Goal: Task Accomplishment & Management: Manage account settings

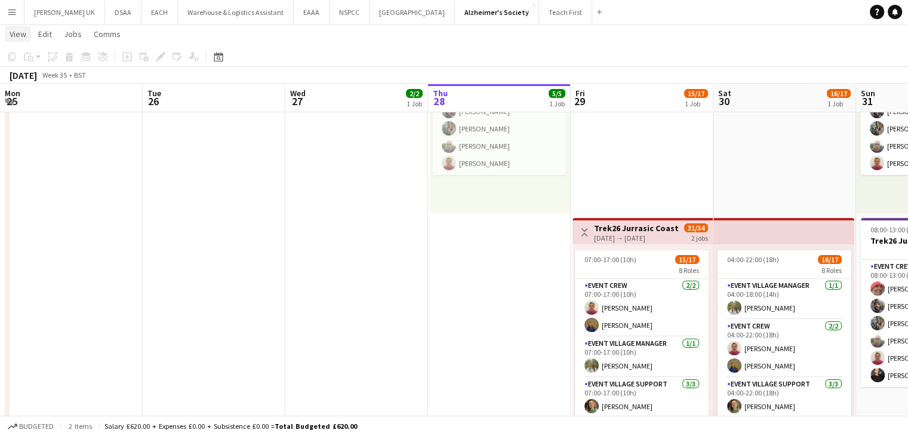
scroll to position [332, 0]
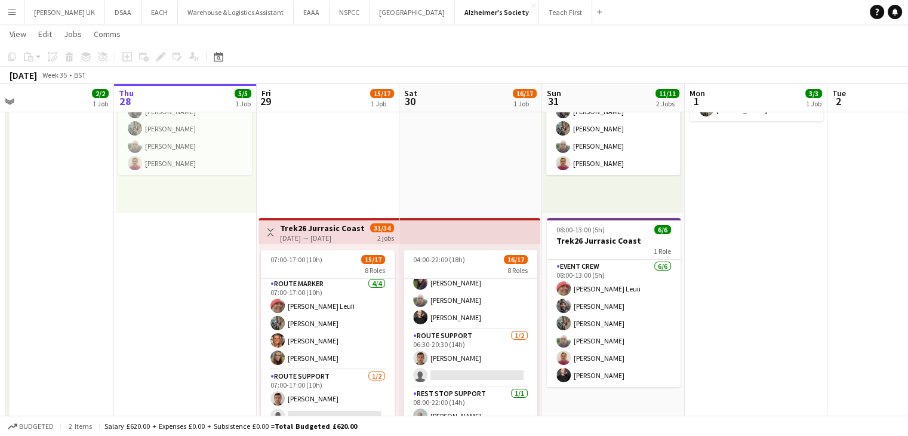
click at [14, 13] on app-icon "Menu" at bounding box center [12, 12] width 10 height 10
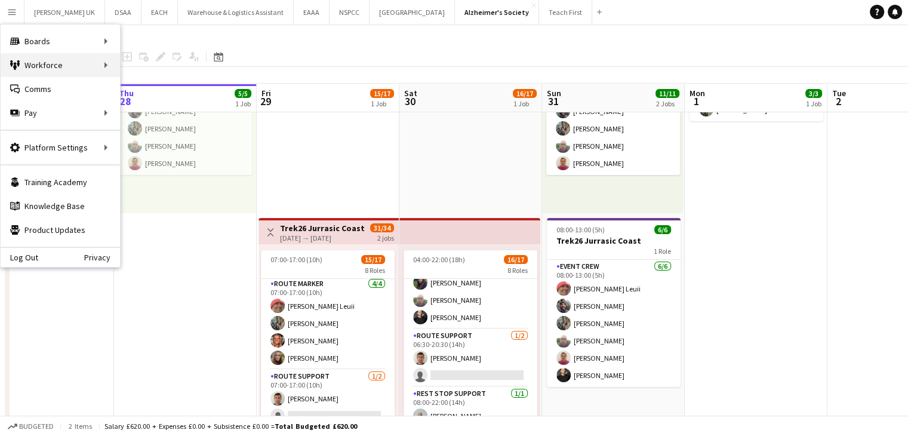
click at [96, 65] on div "Workforce Workforce" at bounding box center [60, 65] width 119 height 24
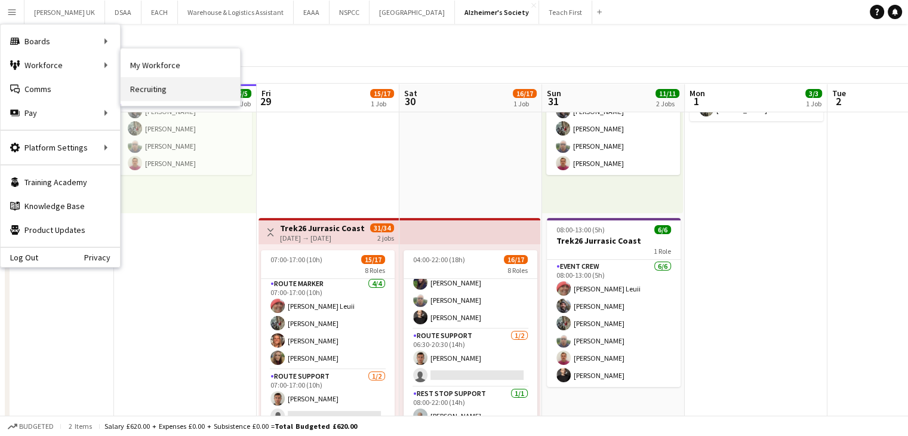
click at [159, 89] on link "Recruiting" at bounding box center [180, 89] width 119 height 24
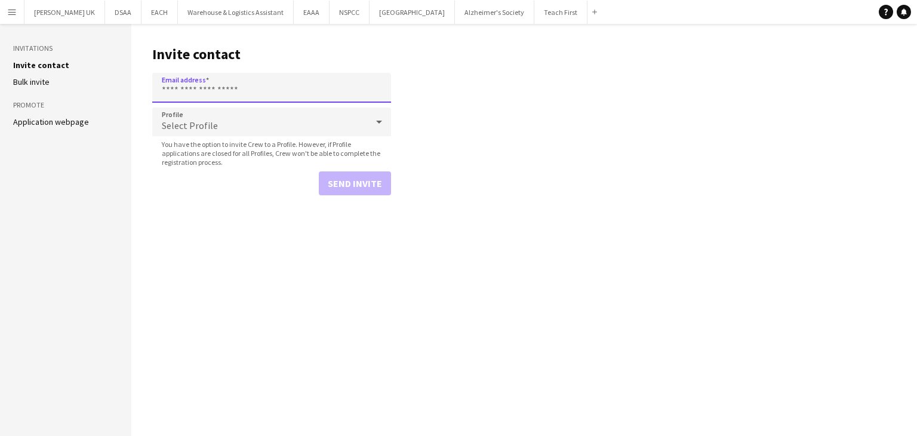
click at [189, 88] on input "Email address" at bounding box center [271, 88] width 239 height 30
paste input "**********"
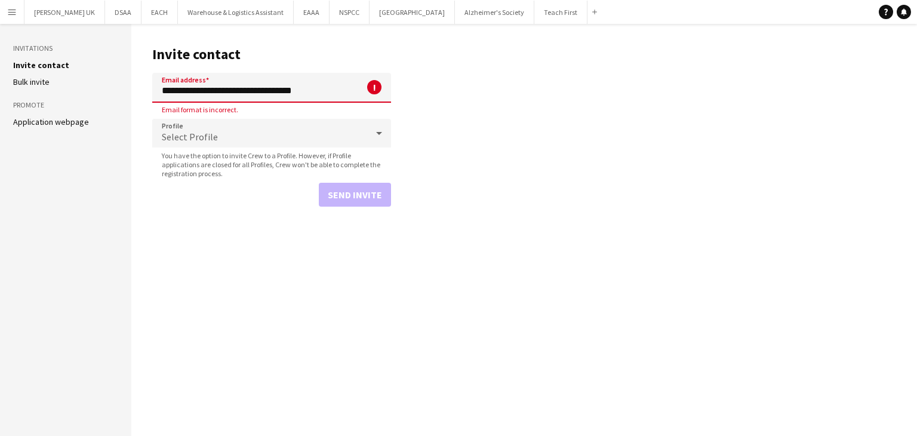
drag, startPoint x: 211, startPoint y: 89, endPoint x: 152, endPoint y: 93, distance: 59.3
click at [152, 93] on input "**********" at bounding box center [271, 88] width 239 height 30
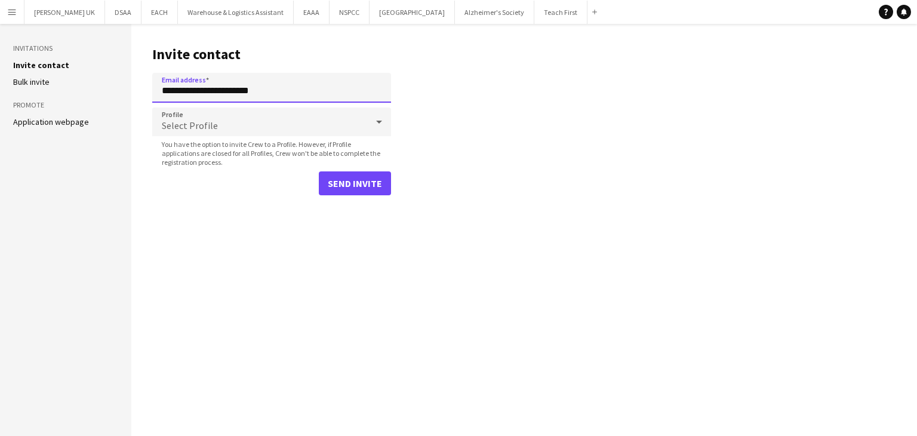
type input "**********"
click at [196, 113] on div "Select Profile" at bounding box center [259, 121] width 215 height 29
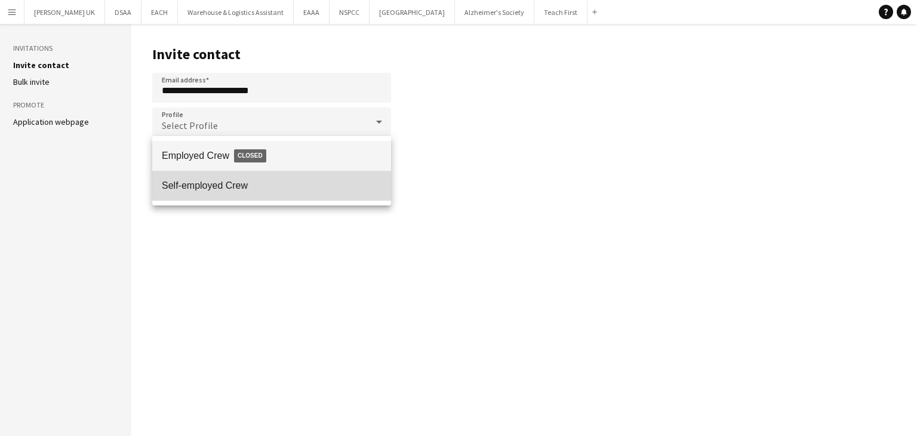
click at [208, 189] on span "Self-employed Crew" at bounding box center [272, 185] width 220 height 11
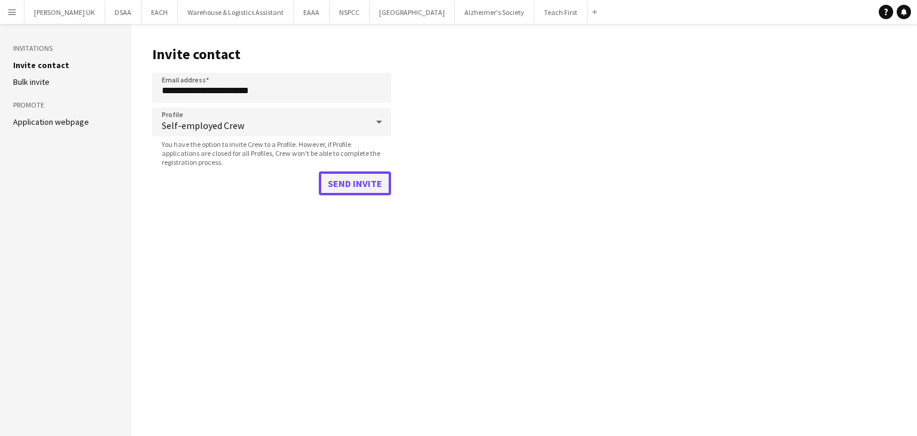
click at [342, 185] on button "Send invite" at bounding box center [355, 183] width 72 height 24
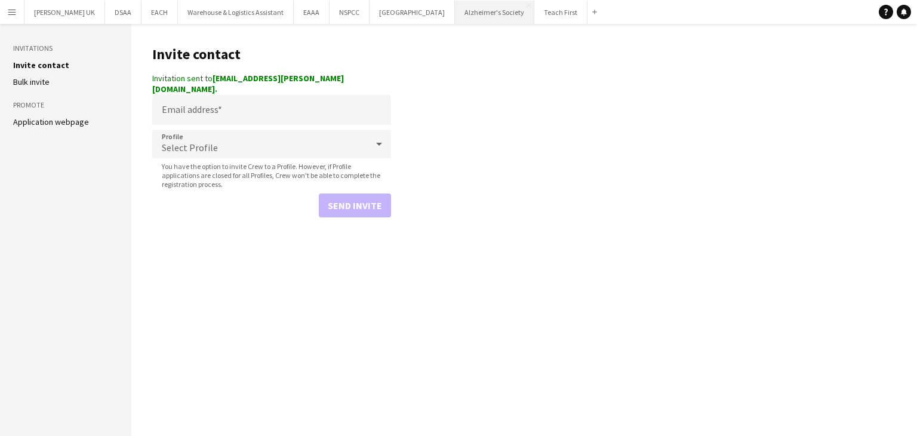
click at [479, 16] on button "Alzheimer's Society Close" at bounding box center [494, 12] width 79 height 23
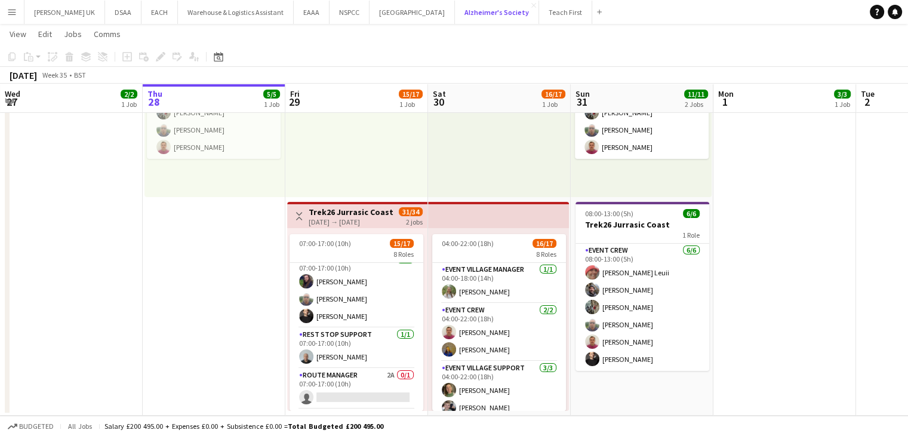
scroll to position [274, 0]
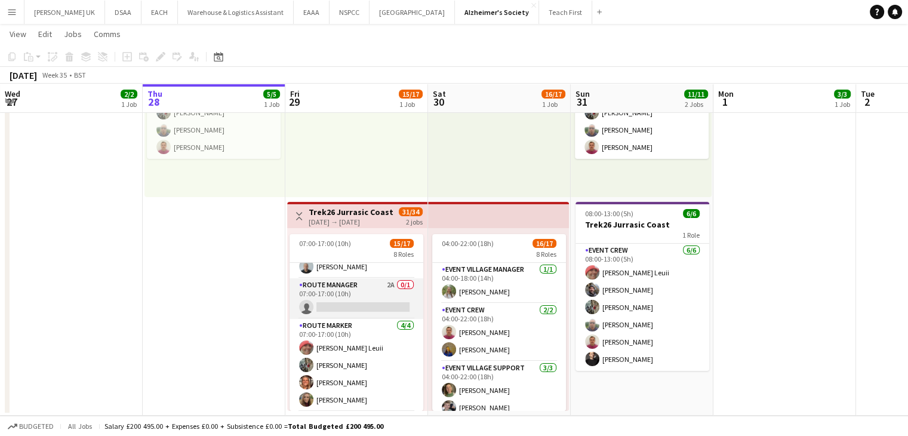
click at [375, 294] on app-card-role "Route Manager 2A 0/1 07:00-17:00 (10h) single-neutral-actions" at bounding box center [357, 298] width 134 height 41
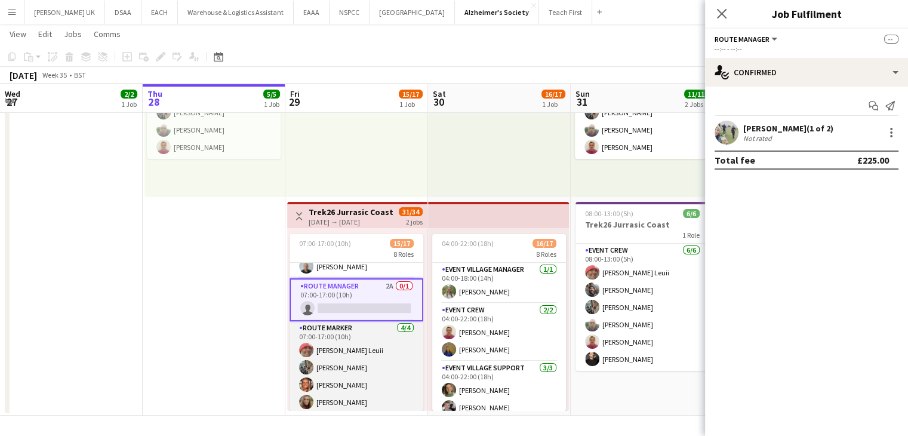
scroll to position [334, 0]
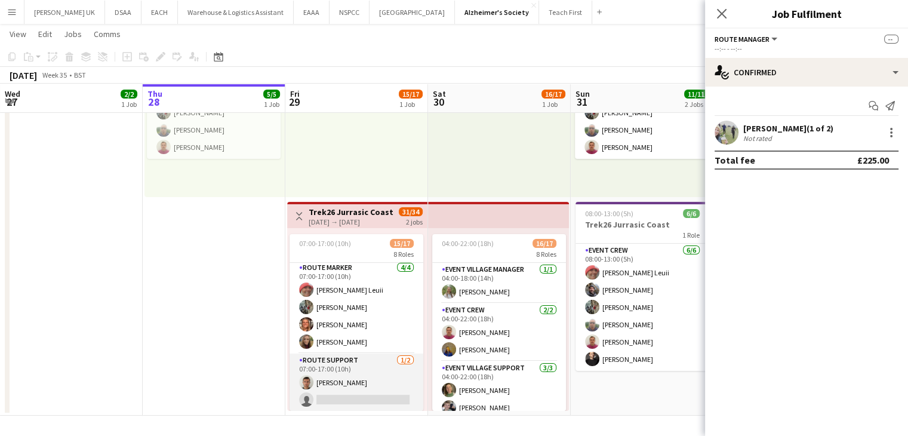
click at [368, 383] on app-card-role "Route Support 1/2 07:00-17:00 (10h) Mark Robinson single-neutral-actions" at bounding box center [357, 382] width 134 height 58
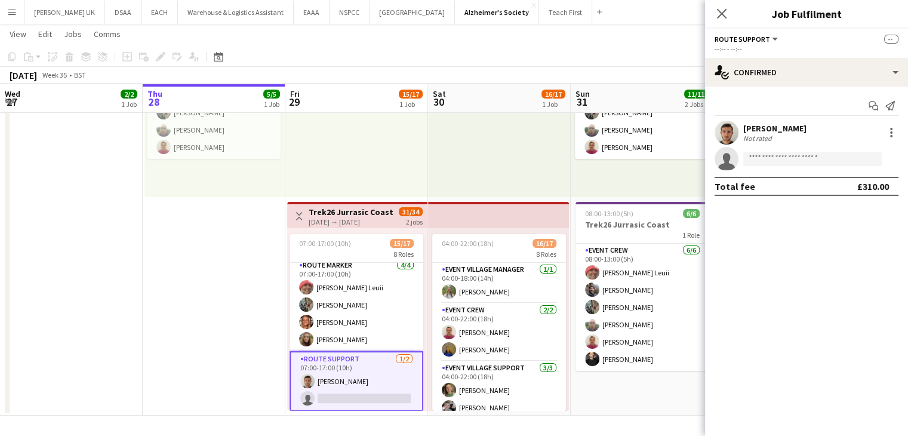
scroll to position [332, 0]
click at [813, 155] on input at bounding box center [812, 159] width 139 height 14
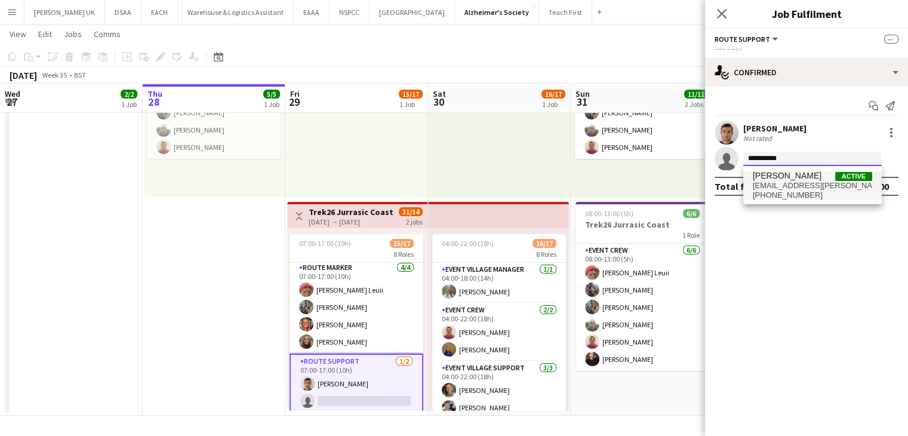
type input "**********"
click at [813, 194] on span "+447306000779" at bounding box center [812, 195] width 119 height 10
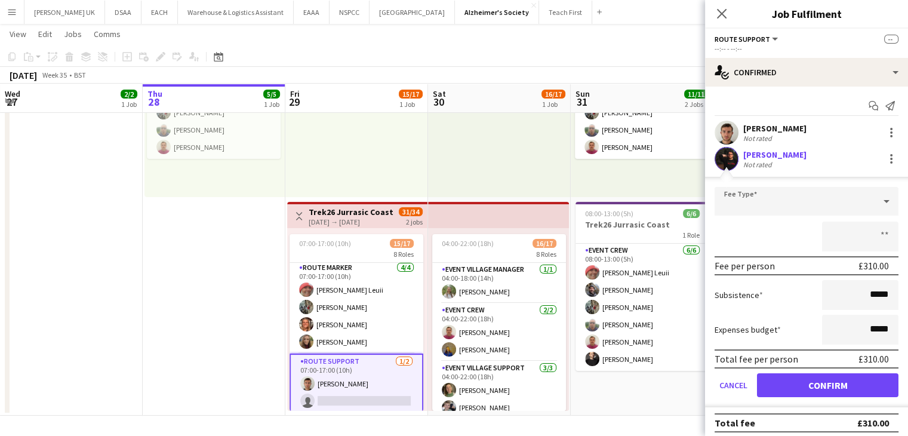
click at [725, 150] on app-user-avatar at bounding box center [727, 159] width 24 height 24
click at [791, 383] on button "Confirm" at bounding box center [828, 385] width 142 height 24
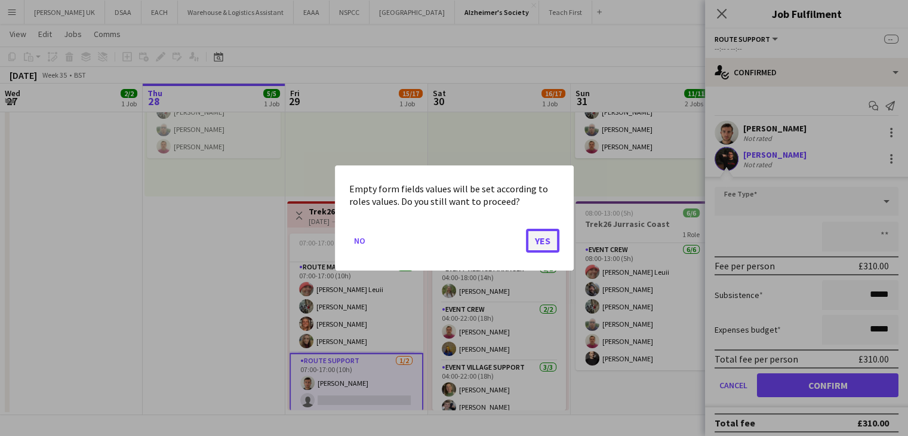
click at [529, 239] on button "Yes" at bounding box center [542, 241] width 33 height 24
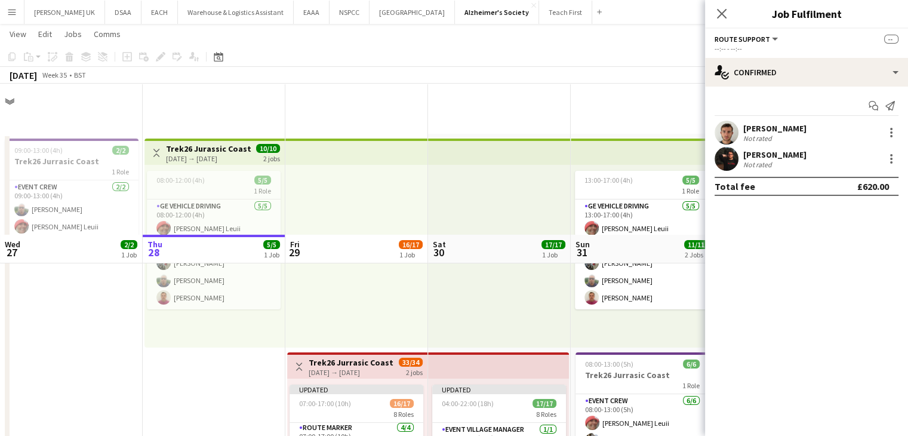
scroll to position [150, 0]
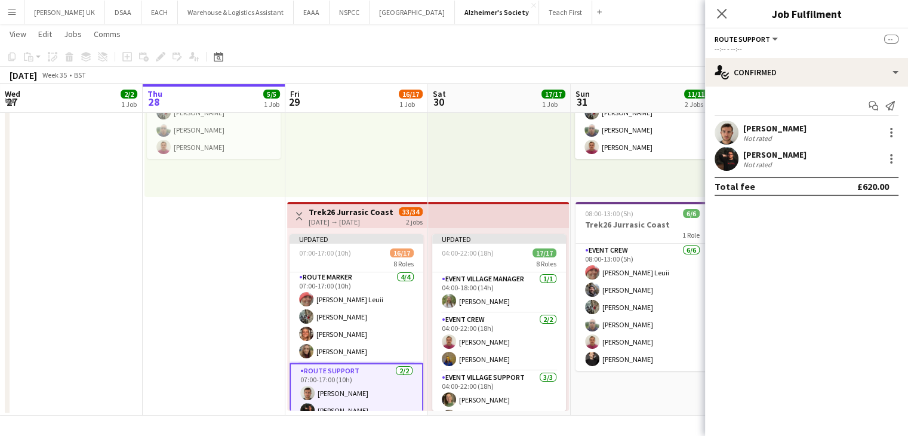
click at [725, 156] on app-user-avatar at bounding box center [727, 159] width 24 height 24
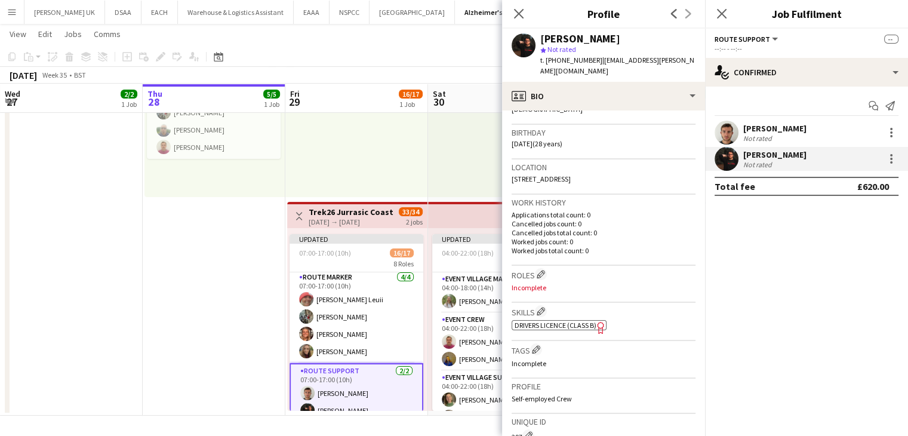
scroll to position [0, 0]
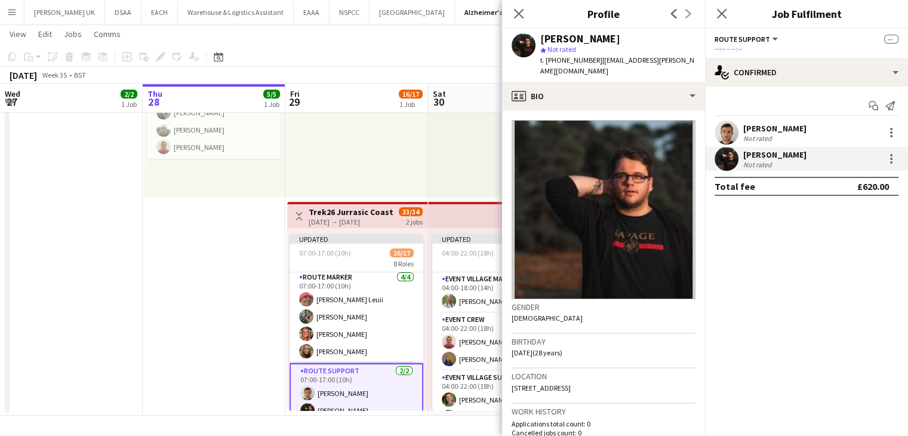
click at [477, 115] on div at bounding box center [499, 105] width 143 height 183
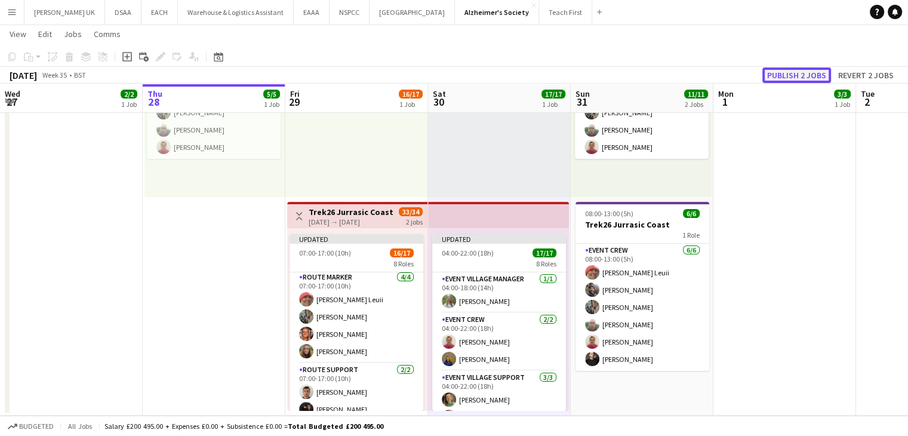
click at [807, 72] on button "Publish 2 jobs" at bounding box center [797, 75] width 69 height 16
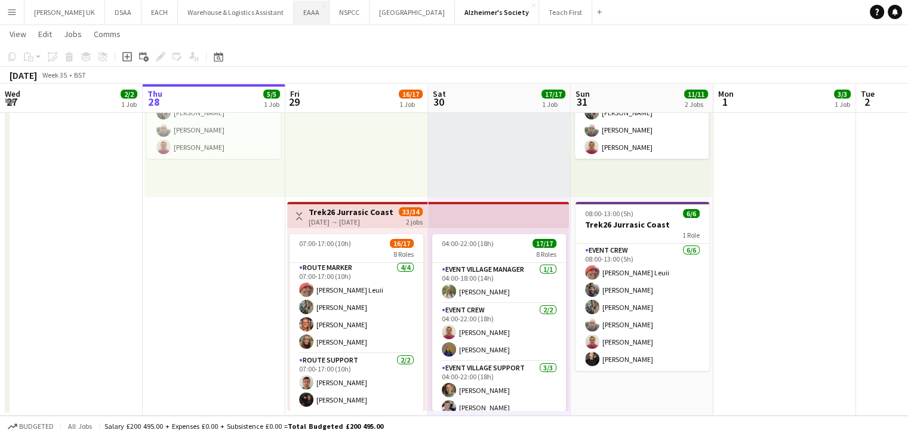
click at [296, 17] on button "EAAA Close" at bounding box center [312, 12] width 36 height 23
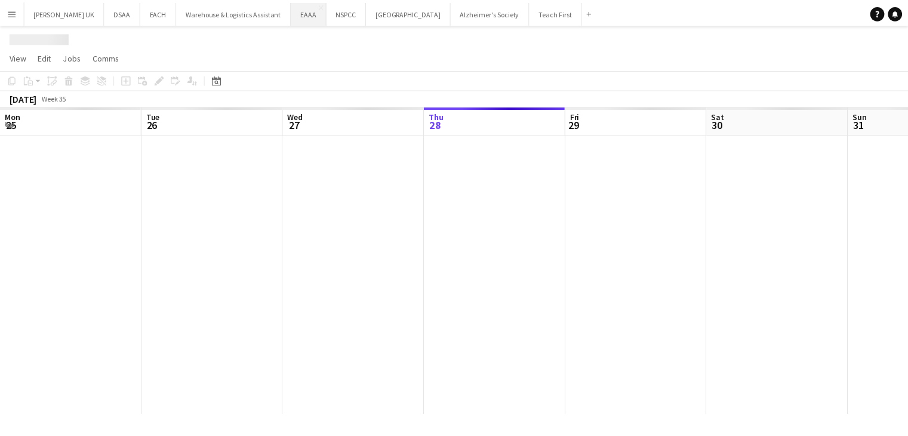
scroll to position [0, 285]
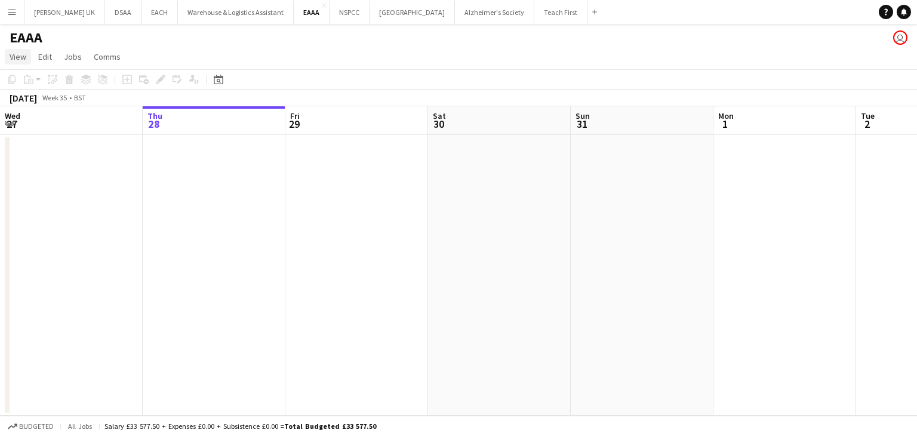
click at [25, 54] on span "View" at bounding box center [18, 56] width 17 height 11
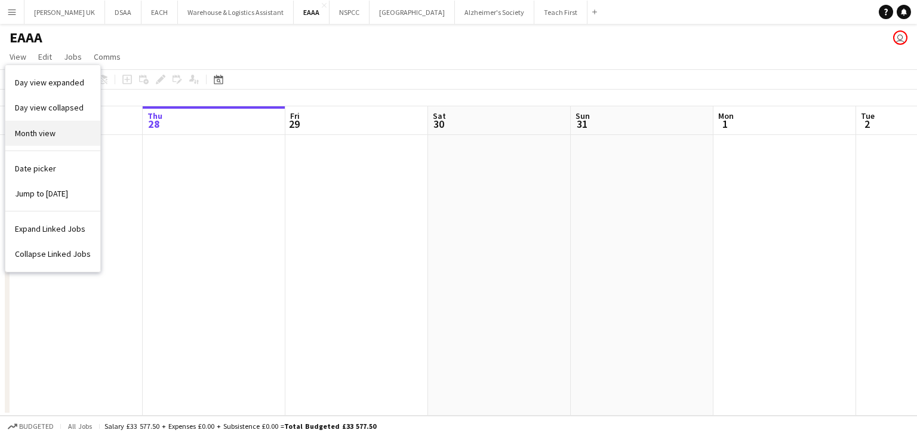
click at [34, 133] on span "Month view" at bounding box center [35, 133] width 41 height 11
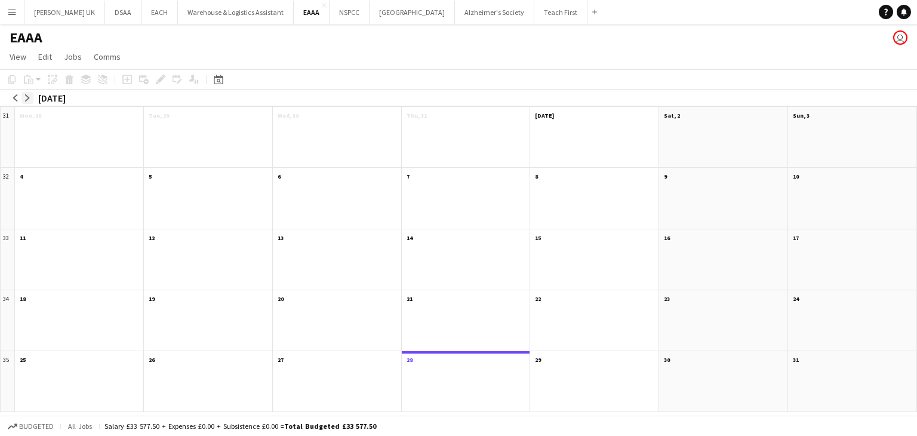
click at [29, 99] on app-icon "arrow-right" at bounding box center [27, 97] width 7 height 7
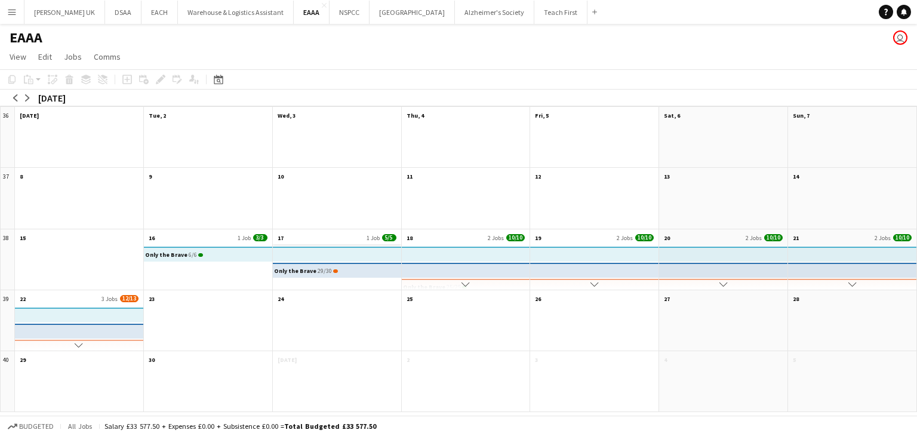
click at [336, 242] on app-month-view-date-header "17 1 Job 5/5" at bounding box center [337, 236] width 128 height 15
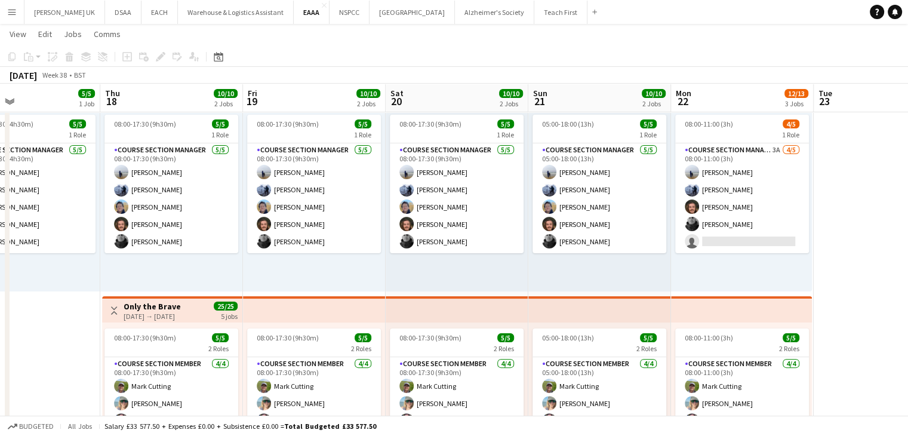
scroll to position [364, 0]
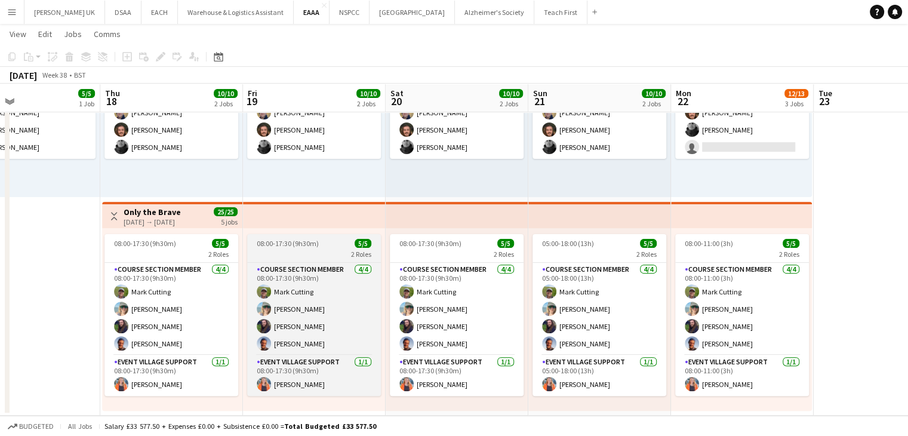
click at [335, 262] on div "Course Section Member 4/4 08:00-17:30 (9h30m) Mark Cutting Jenn Phillips James …" at bounding box center [314, 329] width 134 height 134
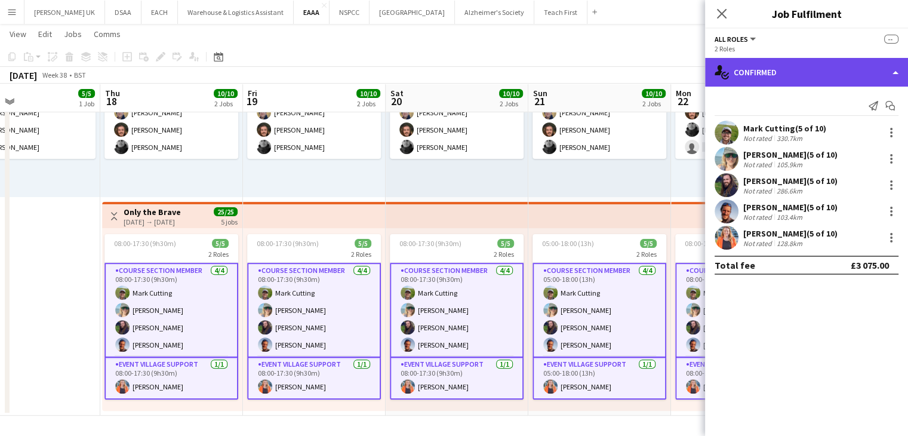
click at [788, 82] on div "single-neutral-actions-check-2 Confirmed" at bounding box center [806, 72] width 203 height 29
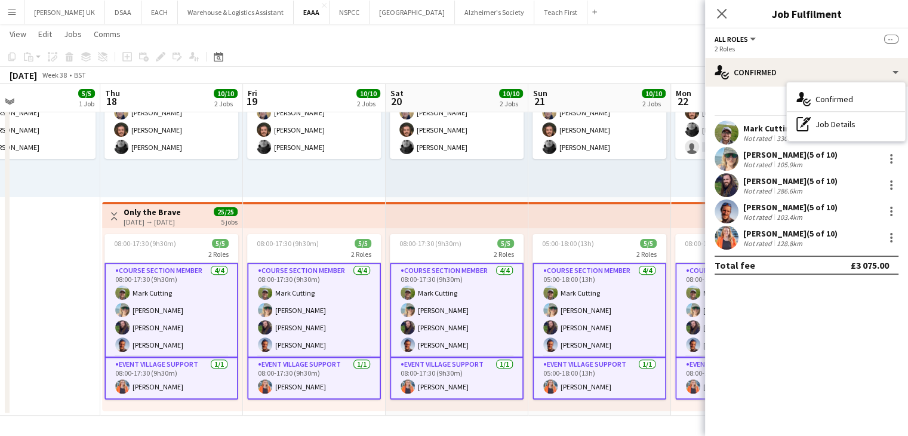
click at [601, 286] on app-card-role "Course Section Member 4/4 05:00-18:00 (13h) Mark Cutting Jenn Phillips James Lo…" at bounding box center [600, 310] width 134 height 95
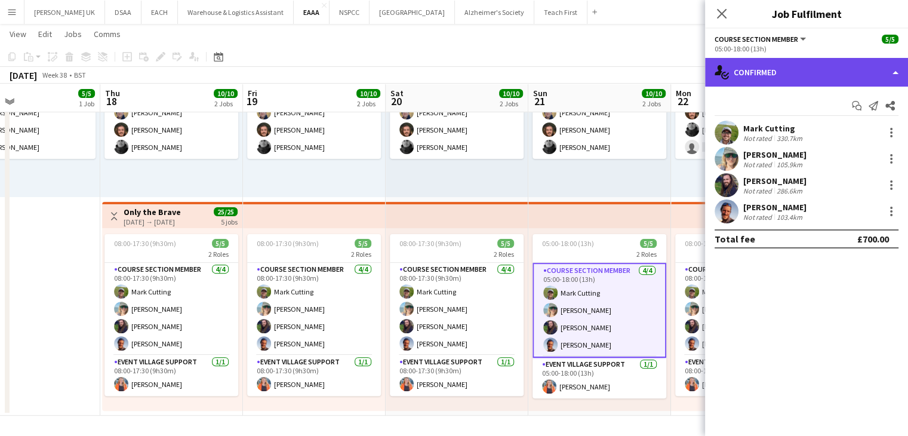
click at [775, 78] on div "single-neutral-actions-check-2 Confirmed" at bounding box center [806, 72] width 203 height 29
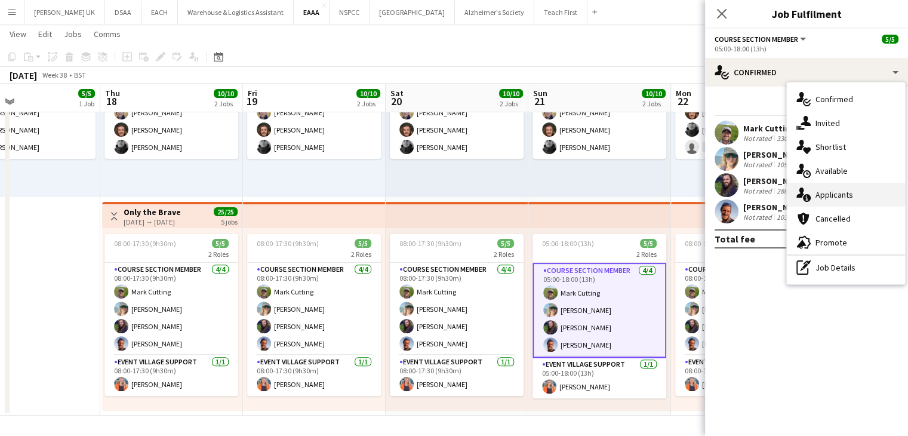
click at [838, 185] on div "single-neutral-actions-information Applicants" at bounding box center [846, 195] width 118 height 24
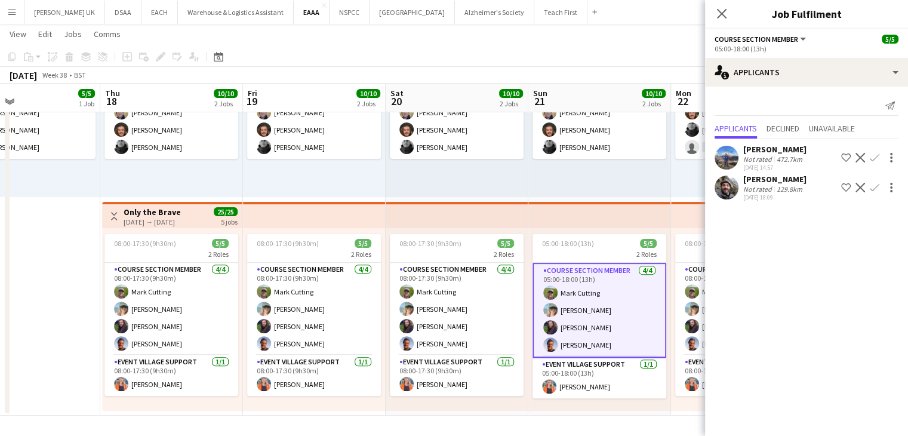
click at [644, 45] on app-page-menu "View Day view expanded Day view collapsed Month view Date picker Jump to today …" at bounding box center [454, 35] width 908 height 23
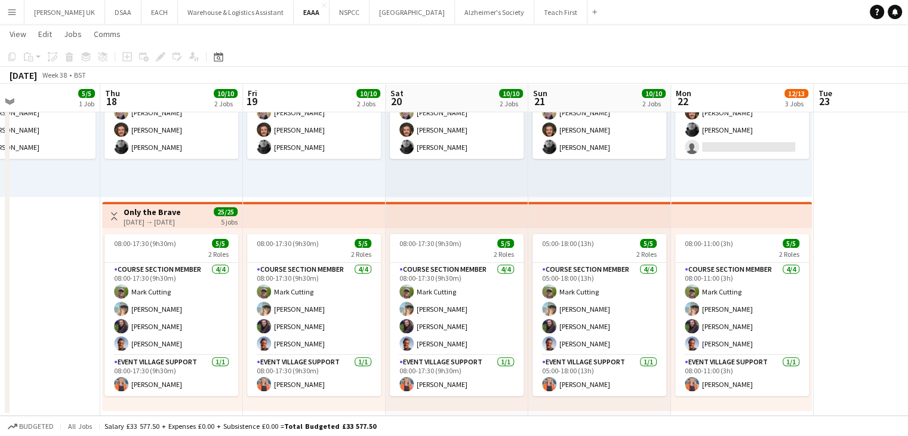
click at [13, 13] on app-icon "Menu" at bounding box center [12, 12] width 10 height 10
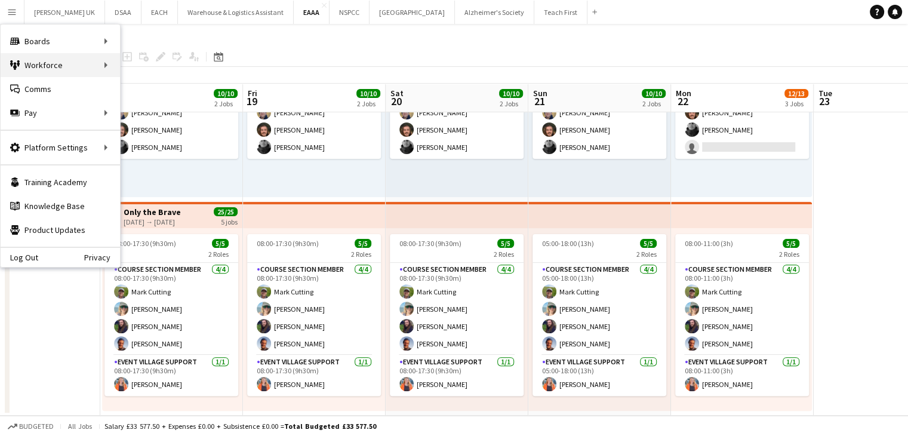
click at [97, 63] on div "Workforce Workforce" at bounding box center [60, 65] width 119 height 24
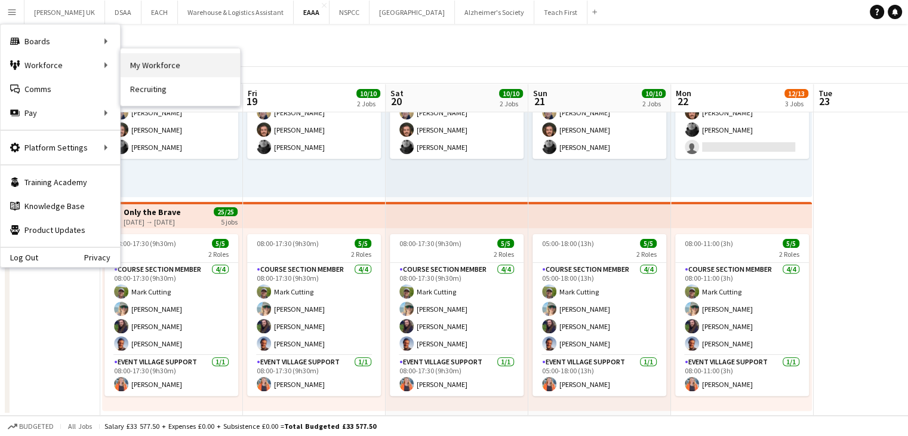
click at [164, 63] on link "My Workforce" at bounding box center [180, 65] width 119 height 24
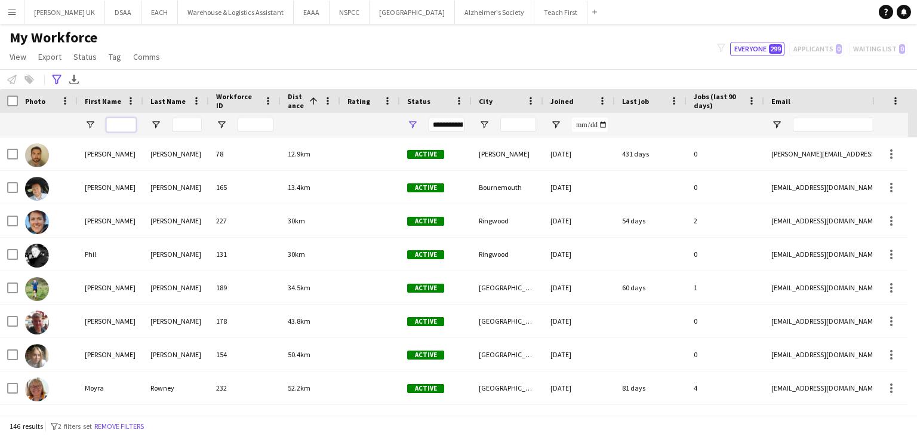
click at [117, 127] on input "First Name Filter Input" at bounding box center [121, 125] width 30 height 14
click at [56, 72] on div "Advanced filters" at bounding box center [57, 79] width 14 height 14
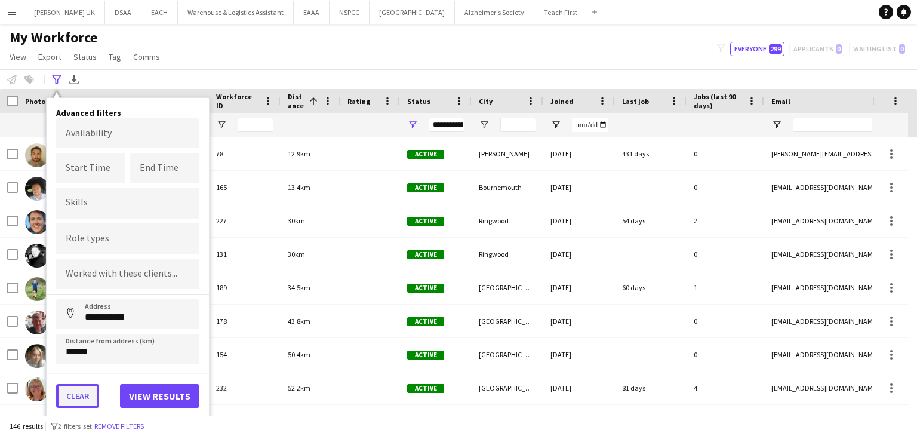
click at [92, 384] on button "Clear" at bounding box center [77, 396] width 43 height 24
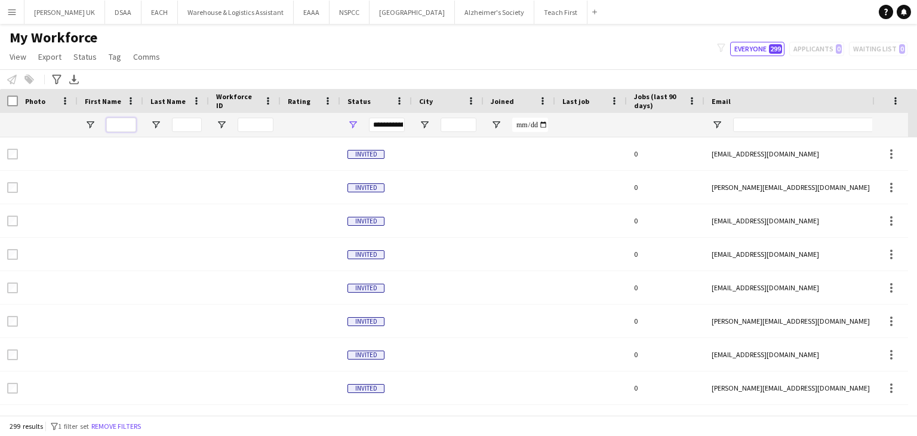
click at [131, 125] on input "First Name Filter Input" at bounding box center [121, 125] width 30 height 14
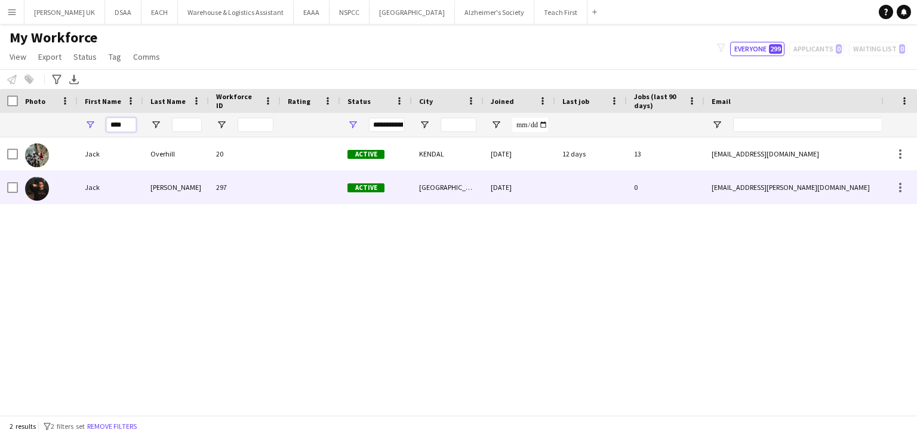
type input "****"
click at [779, 187] on div "jack.reeve@hotmail.co.uk" at bounding box center [824, 187] width 239 height 33
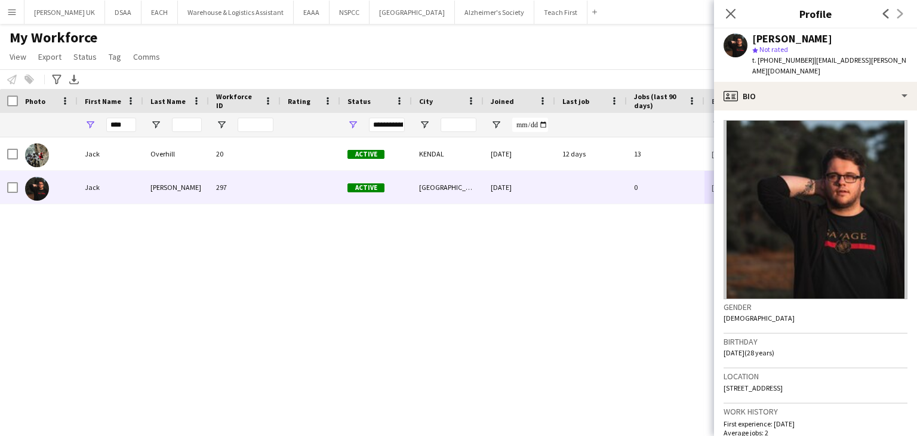
drag, startPoint x: 897, startPoint y: 62, endPoint x: 812, endPoint y: 65, distance: 85.5
drag, startPoint x: 812, startPoint y: 65, endPoint x: 884, endPoint y: 53, distance: 72.7
click at [884, 53] on div "Jack Reeve star Not rated t. +447306000779 | jack.reeve@hotmail.co.uk" at bounding box center [829, 55] width 155 height 44
click at [869, 62] on span "| jack.reeve@hotmail.co.uk" at bounding box center [829, 66] width 154 height 20
drag, startPoint x: 869, startPoint y: 62, endPoint x: 903, endPoint y: 63, distance: 34.1
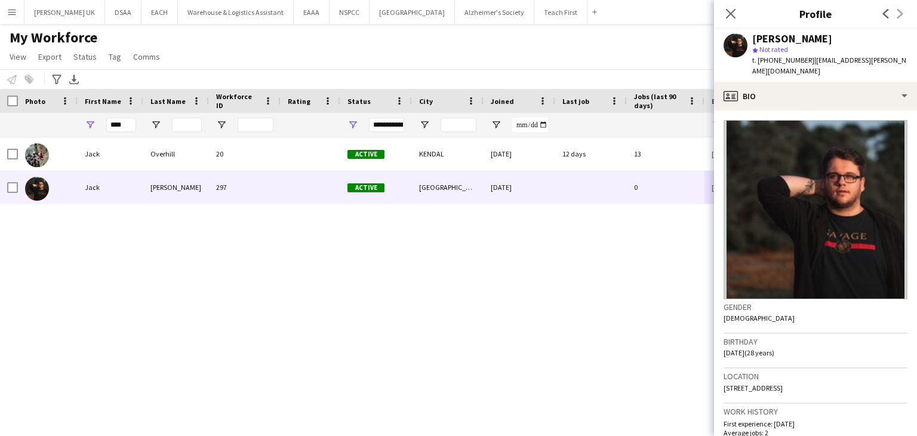
click at [903, 63] on app-profile-header "Jack Reeve star Not rated t. +447306000779 | jack.reeve@hotmail.co.uk" at bounding box center [815, 55] width 203 height 53
drag, startPoint x: 890, startPoint y: 61, endPoint x: 808, endPoint y: 60, distance: 82.4
click at [808, 60] on div "Jack Reeve star Not rated t. +447306000779 | jack.reeve@hotmail.co.uk" at bounding box center [815, 55] width 203 height 53
copy span "jack.reeve@hotmail.co.uk"
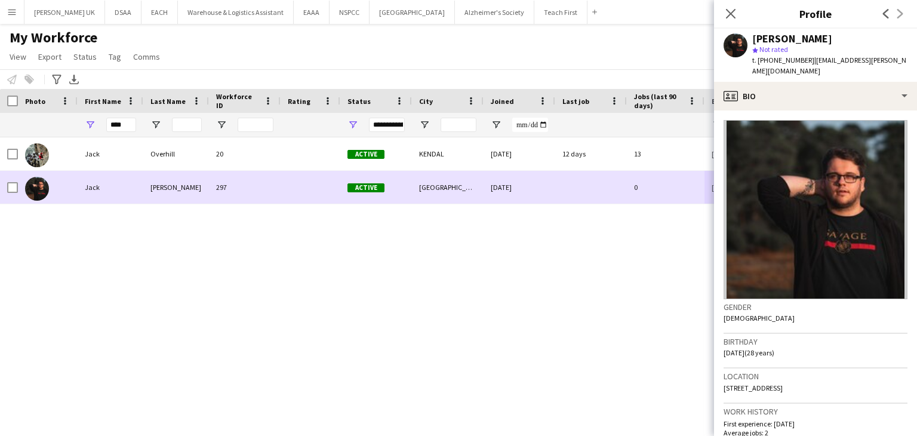
drag, startPoint x: 777, startPoint y: 62, endPoint x: 647, endPoint y: 179, distance: 175.0
click at [647, 179] on div "Jack Overhill 20 Active KENDAL 27-11-2023 12 days 13 jack.overhill94@gmail.com …" at bounding box center [440, 271] width 881 height 269
click at [647, 179] on div "0" at bounding box center [666, 187] width 78 height 33
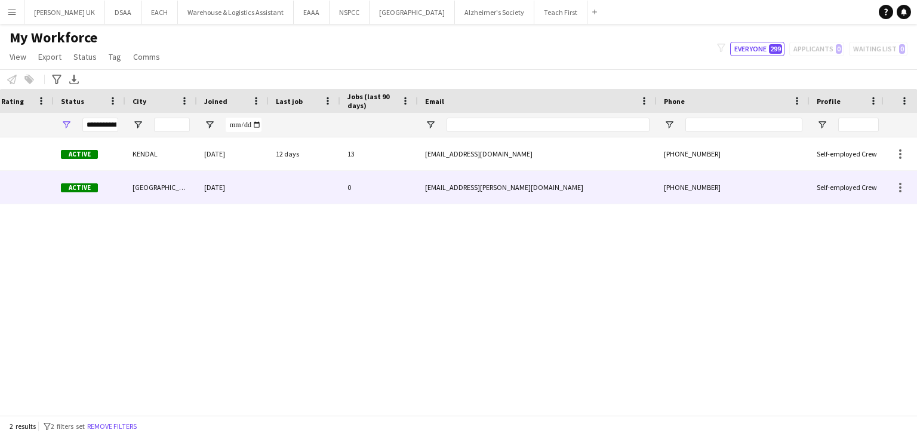
scroll to position [0, 339]
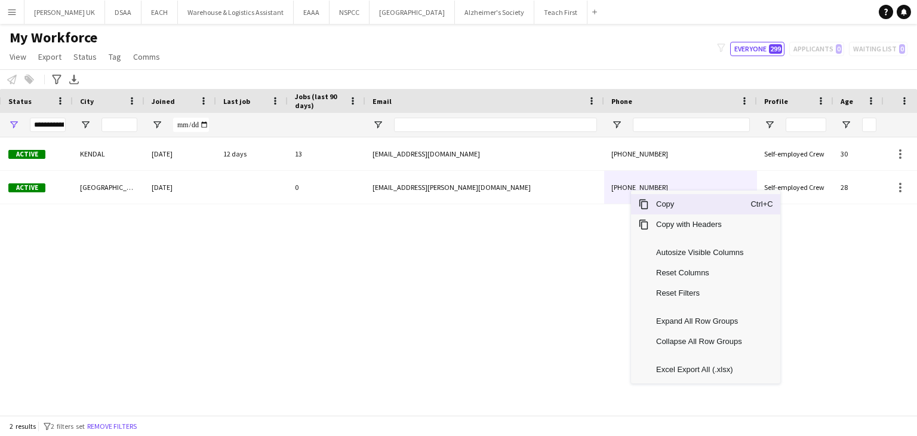
click at [663, 210] on span "Copy" at bounding box center [700, 204] width 102 height 20
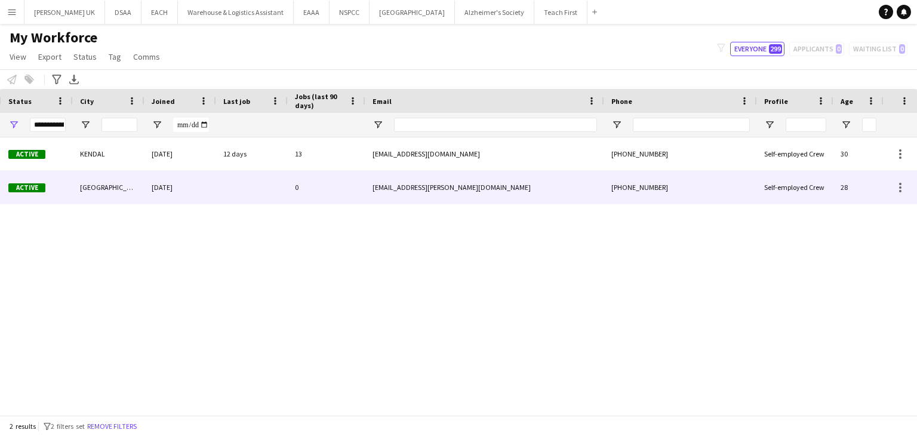
click at [327, 186] on div "0" at bounding box center [327, 187] width 78 height 33
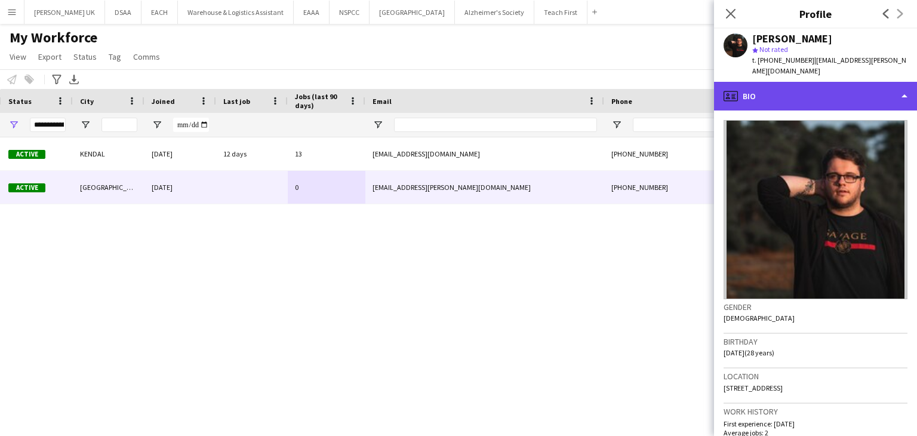
click at [767, 84] on div "profile Bio" at bounding box center [815, 96] width 203 height 29
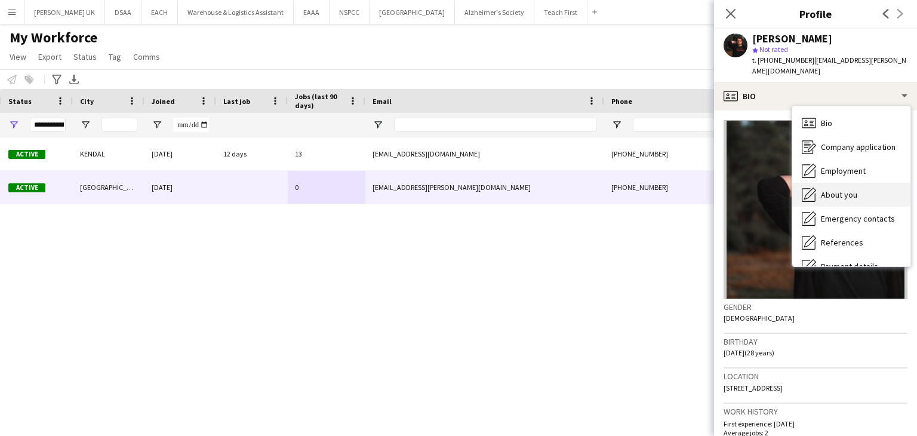
click at [840, 189] on span "About you" at bounding box center [839, 194] width 36 height 11
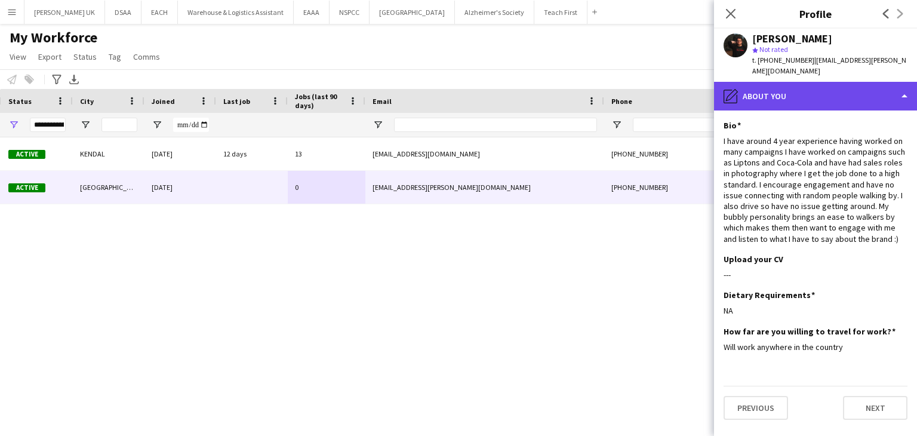
click at [774, 90] on div "pencil4 About you" at bounding box center [815, 96] width 203 height 29
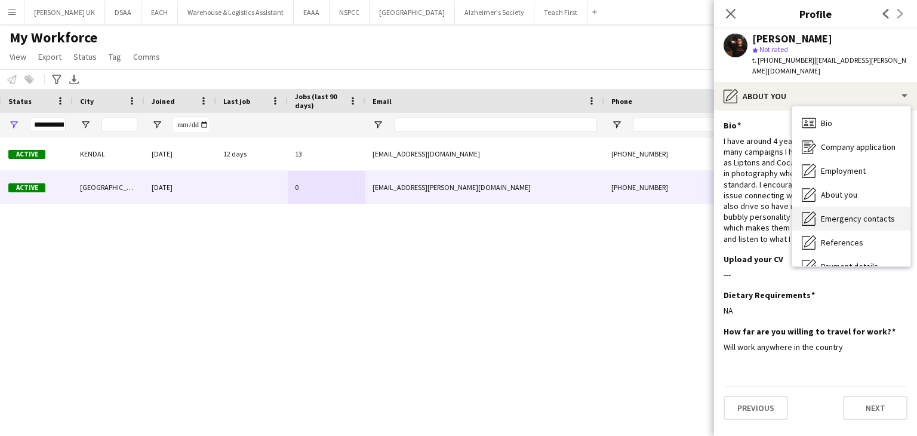
click at [840, 207] on div "Emergency contacts Emergency contacts" at bounding box center [851, 219] width 118 height 24
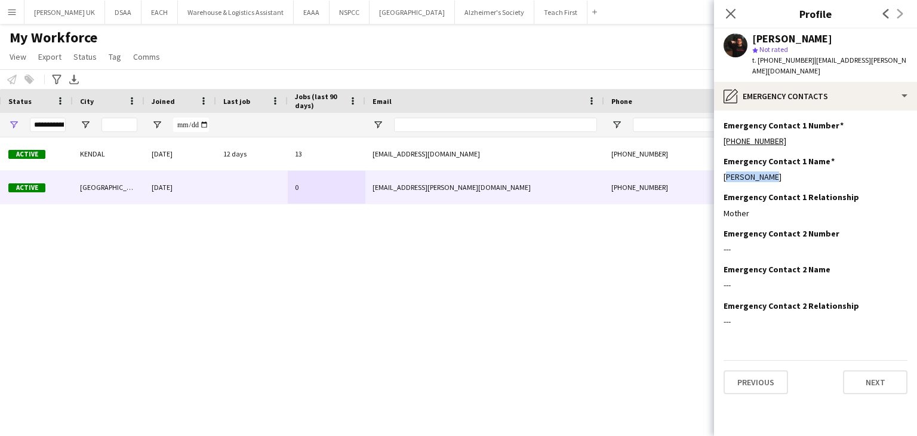
drag, startPoint x: 795, startPoint y: 165, endPoint x: 723, endPoint y: 163, distance: 72.9
click at [723, 163] on app-section-data-types "Emergency Contact 1 Number Edit this field +447593600505 Emergency Contact 1 Na…" at bounding box center [815, 272] width 203 height 325
copy div "Karen Reeve"
drag, startPoint x: 784, startPoint y: 130, endPoint x: 737, endPoint y: 134, distance: 47.4
click at [737, 136] on div "+447593600505" at bounding box center [816, 141] width 184 height 11
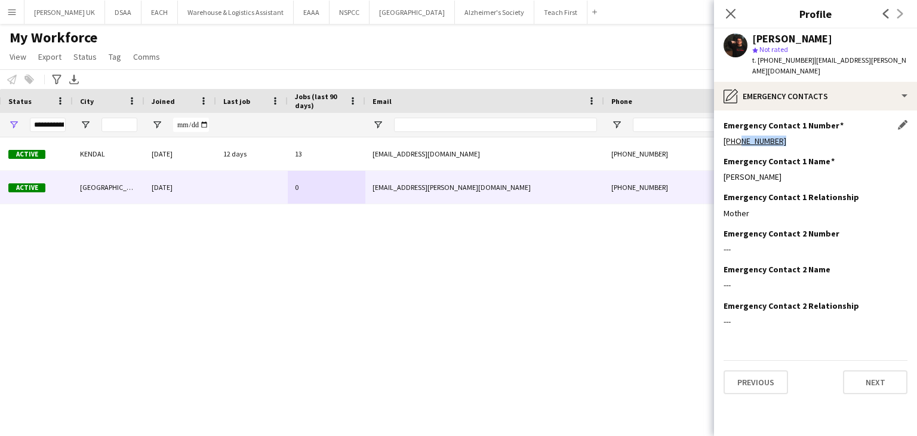
copy link "7593600505"
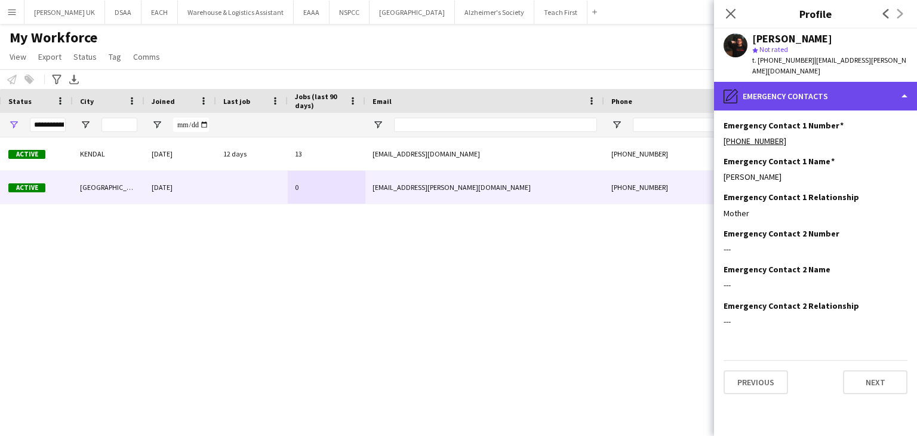
click at [767, 87] on div "pencil4 Emergency contacts" at bounding box center [815, 96] width 203 height 29
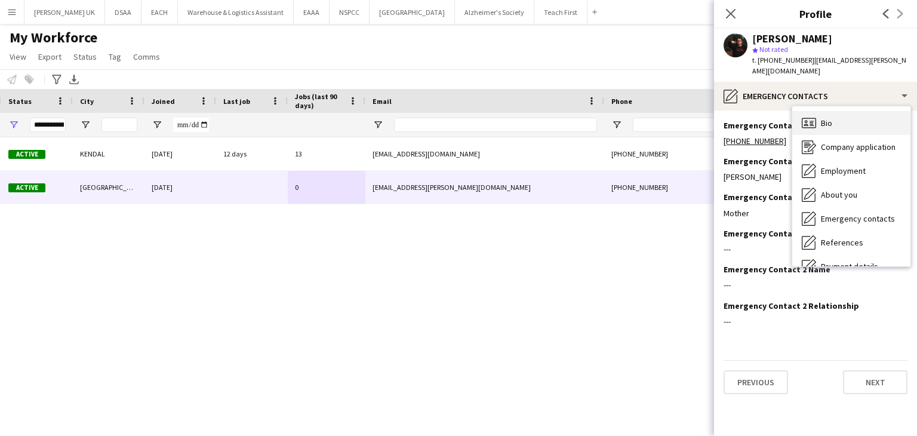
click at [830, 118] on span "Bio" at bounding box center [826, 123] width 11 height 11
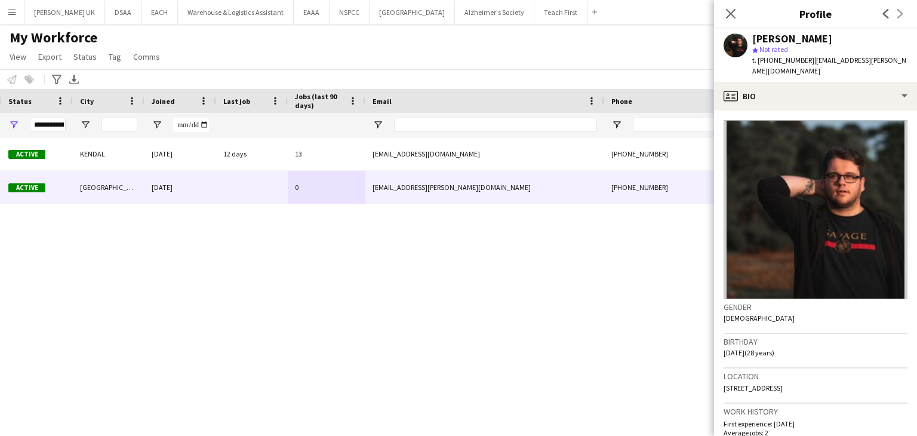
drag, startPoint x: 724, startPoint y: 344, endPoint x: 757, endPoint y: 340, distance: 33.6
click at [757, 348] on span "18-09-1996 (28 years)" at bounding box center [749, 352] width 51 height 9
copy span "18-09-1996"
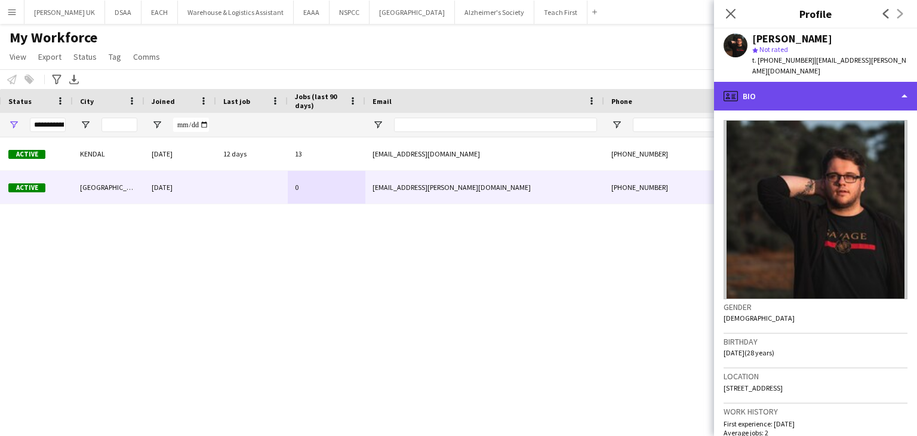
click at [743, 89] on div "profile Bio" at bounding box center [815, 96] width 203 height 29
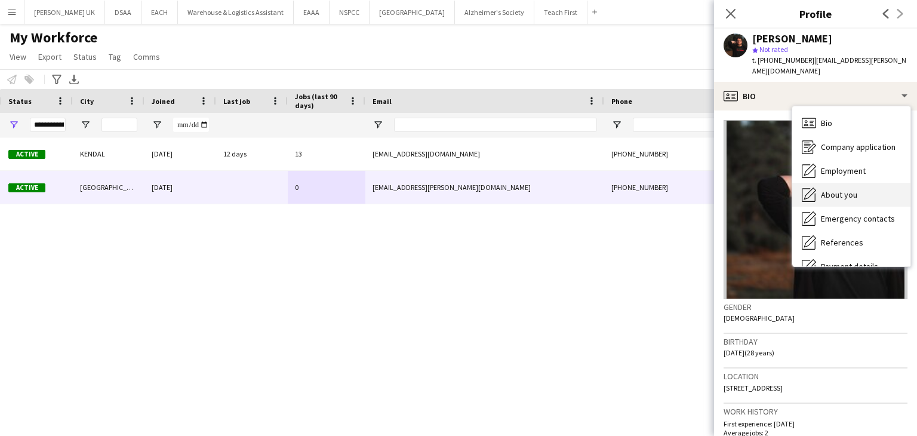
click at [832, 189] on span "About you" at bounding box center [839, 194] width 36 height 11
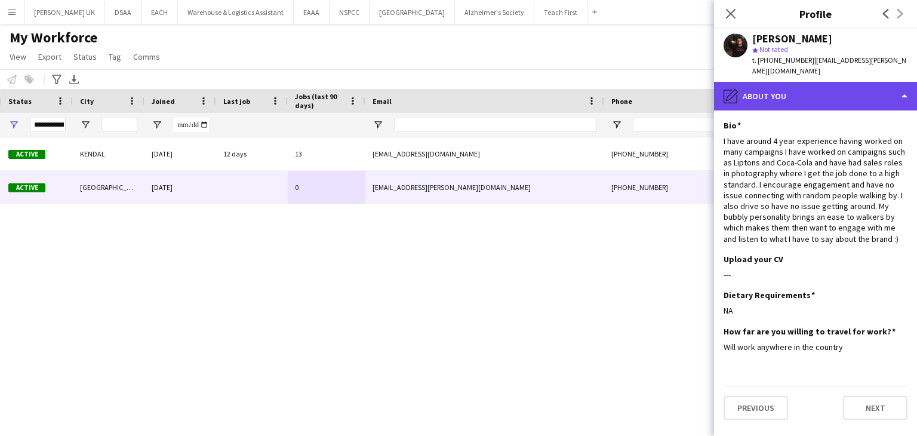
click at [766, 82] on div "pencil4 About you" at bounding box center [815, 96] width 203 height 29
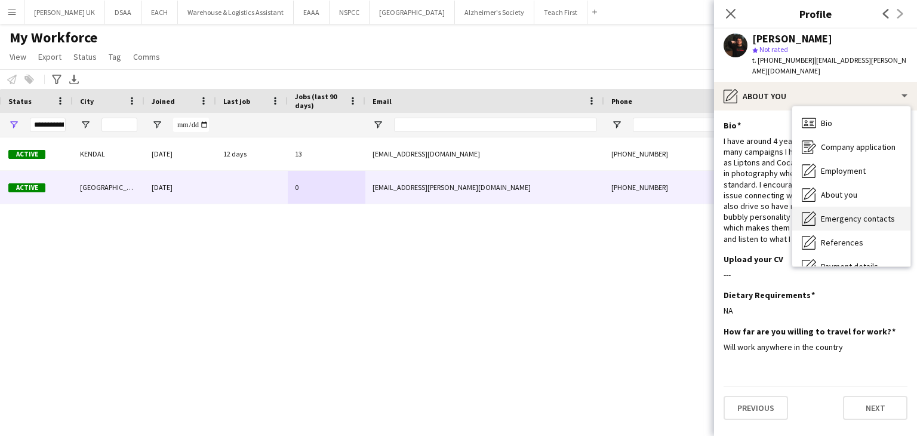
click at [854, 213] on span "Emergency contacts" at bounding box center [858, 218] width 74 height 11
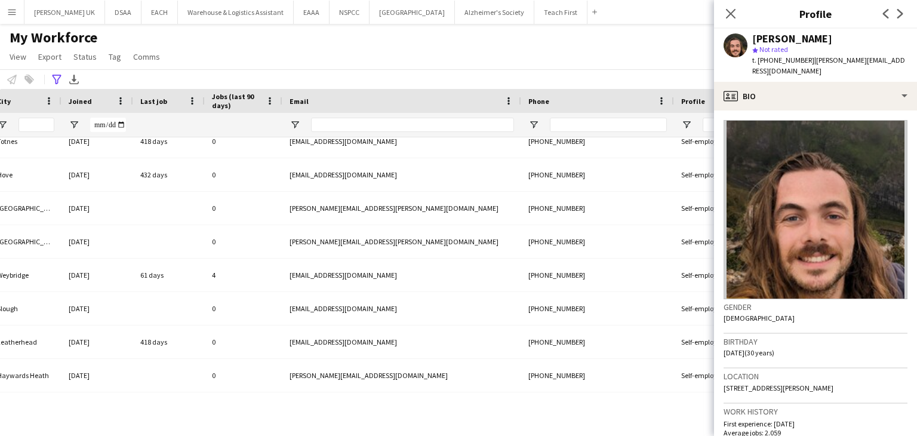
scroll to position [0, 482]
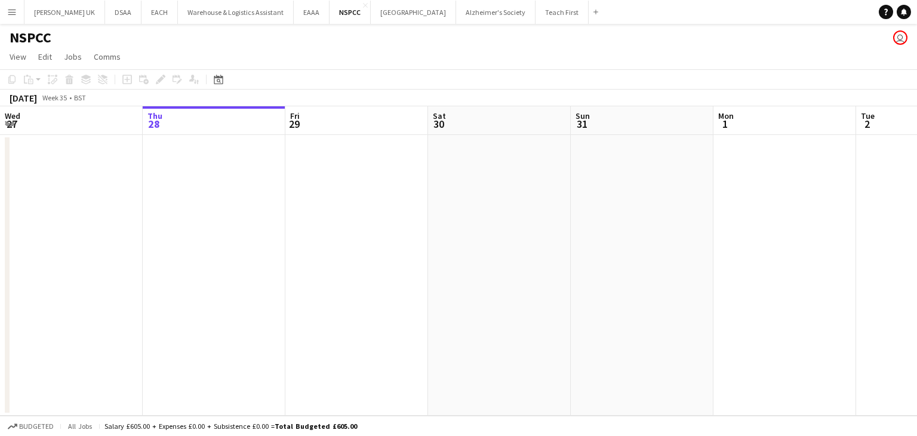
click at [7, 6] on button "Menu" at bounding box center [12, 12] width 24 height 24
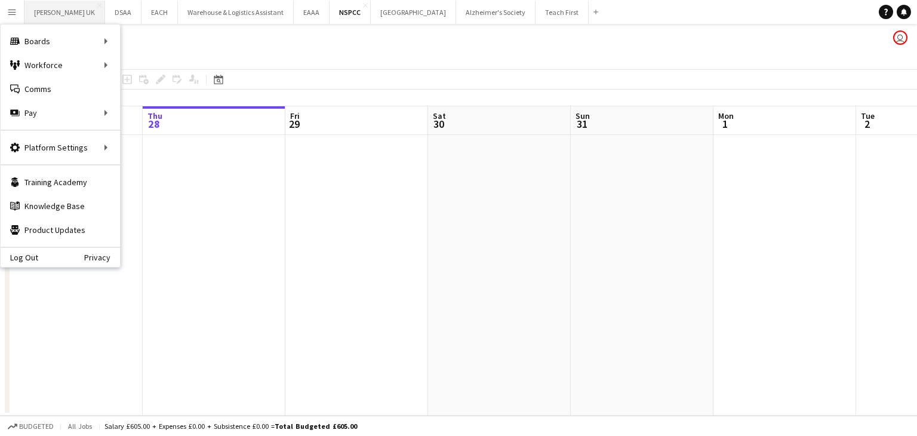
click at [55, 10] on button "[PERSON_NAME] UK Close" at bounding box center [64, 12] width 81 height 23
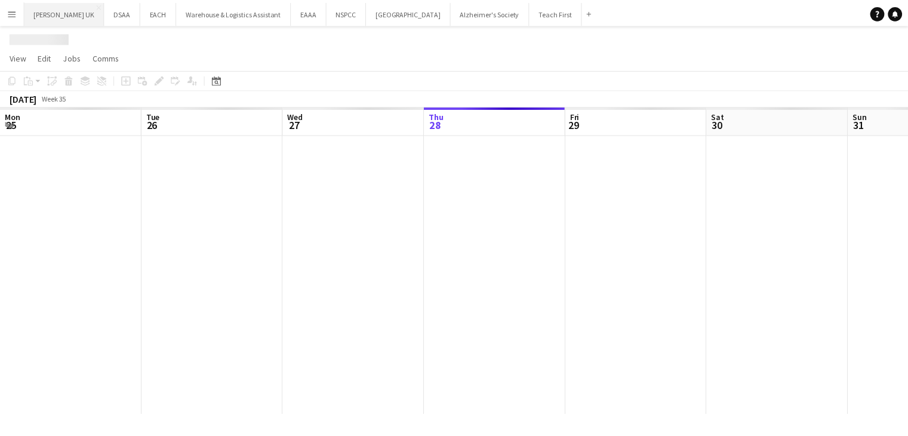
scroll to position [0, 285]
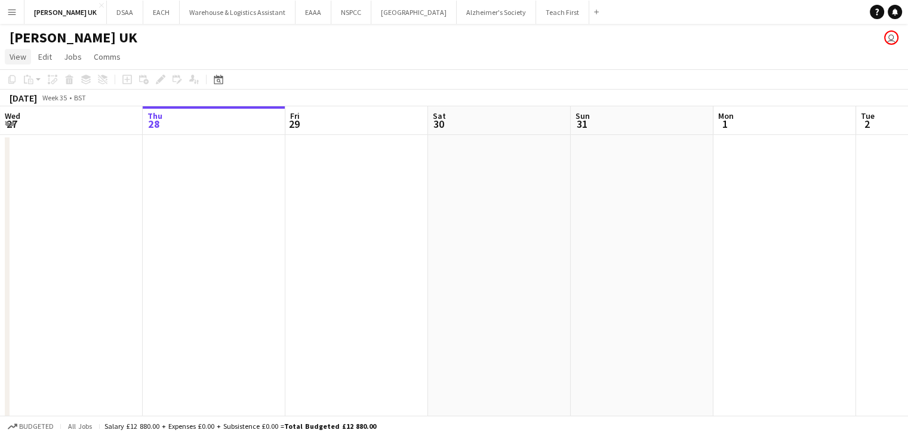
click at [10, 61] on span "View" at bounding box center [18, 56] width 17 height 11
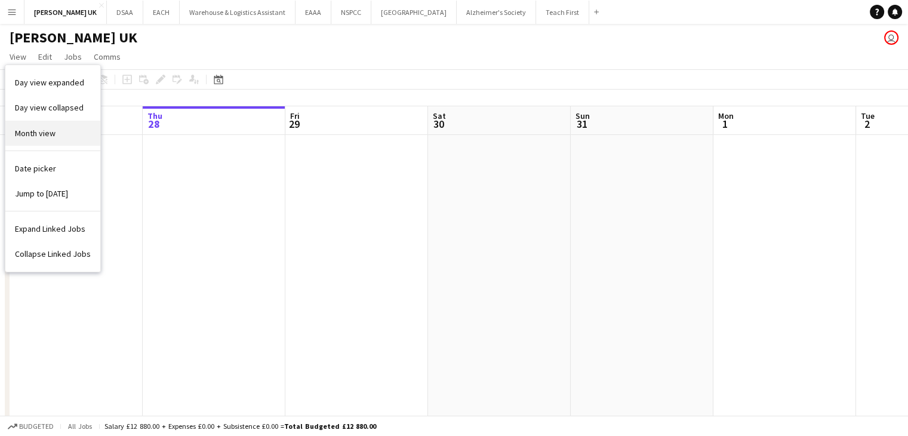
click at [42, 142] on link "Month view" at bounding box center [52, 133] width 95 height 25
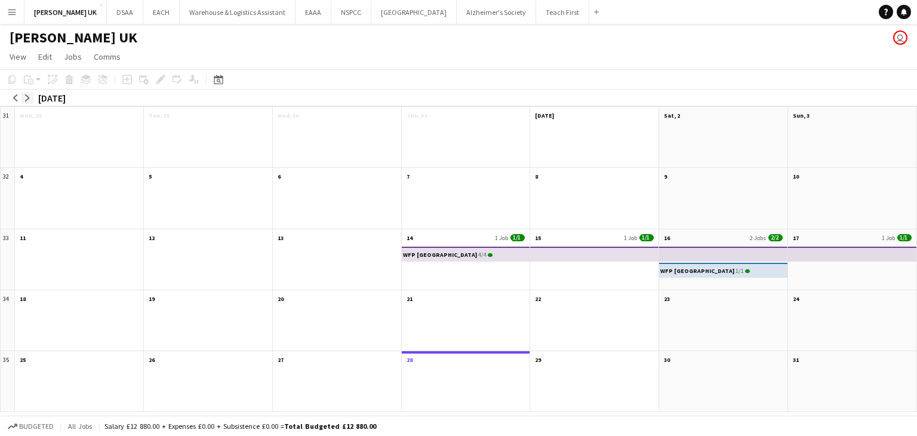
click at [28, 96] on app-icon "arrow-right" at bounding box center [27, 97] width 7 height 7
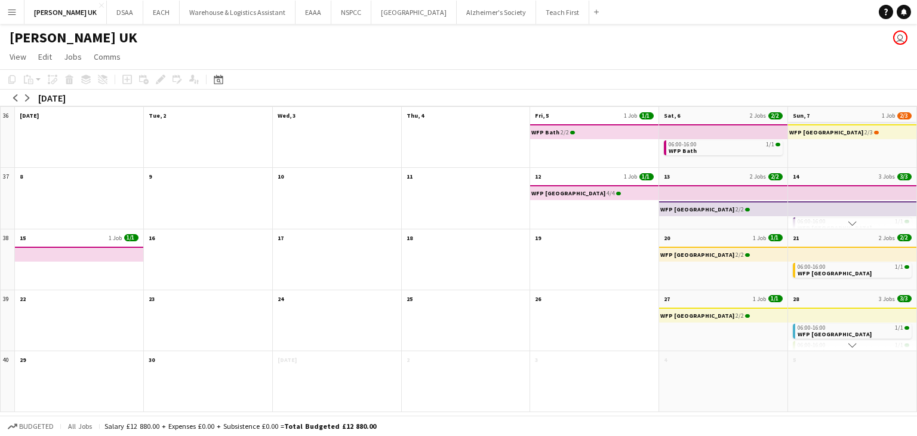
click at [820, 118] on app-month-view-date-header "Sun, 7 1 Job 2/3" at bounding box center [852, 114] width 128 height 15
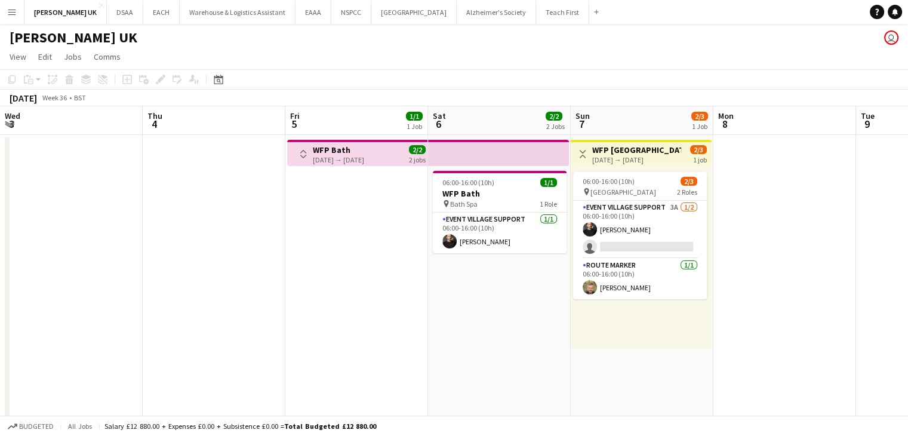
scroll to position [0, 411]
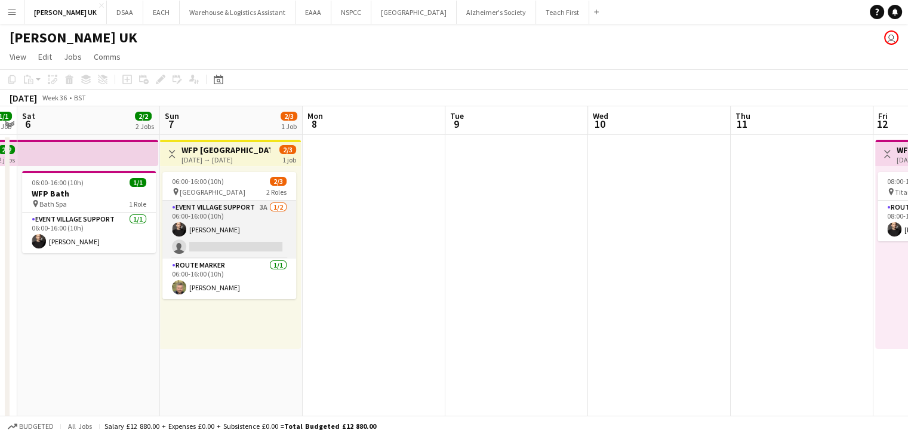
click at [254, 215] on app-card-role "Event Village Support 3A [DATE] 06:00-16:00 (10h) [PERSON_NAME] single-neutral-…" at bounding box center [229, 230] width 134 height 58
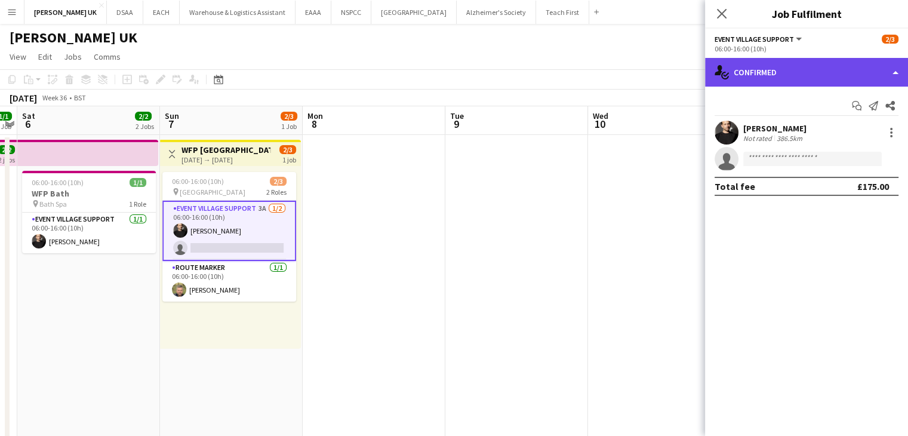
click at [782, 63] on div "single-neutral-actions-check-2 Confirmed" at bounding box center [806, 72] width 203 height 29
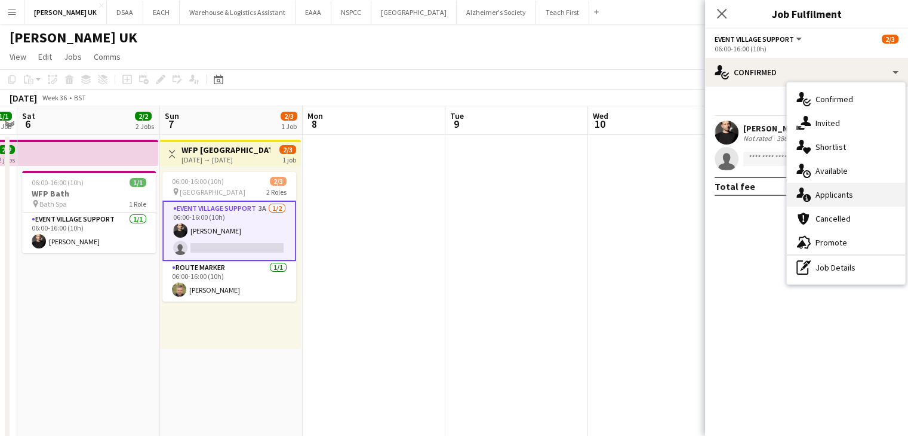
click at [838, 188] on div "single-neutral-actions-information Applicants" at bounding box center [846, 195] width 118 height 24
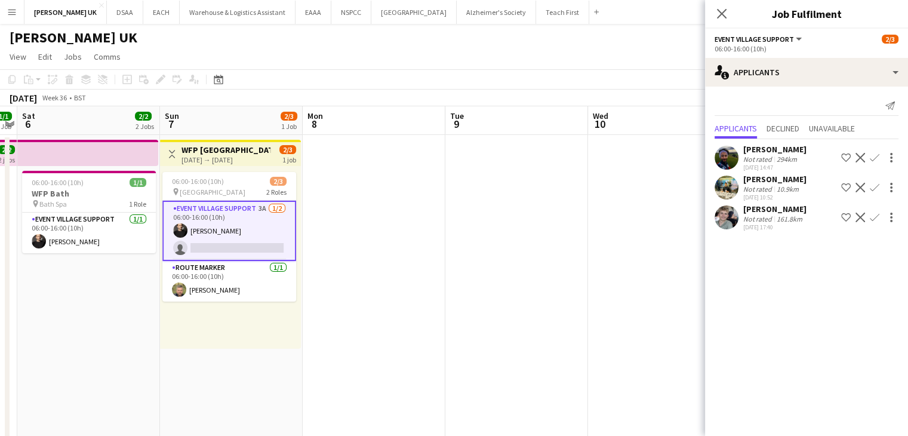
click at [501, 210] on app-date-cell at bounding box center [516, 405] width 143 height 540
